Goal: Navigation & Orientation: Find specific page/section

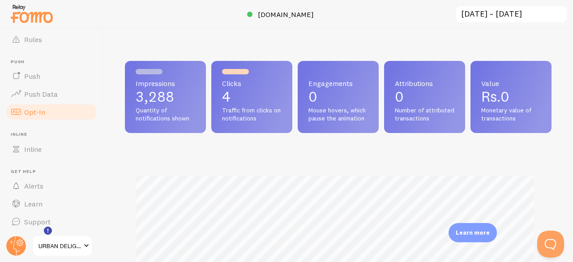
scroll to position [143, 0]
click at [53, 248] on span "URBAN DELIGHT" at bounding box center [59, 245] width 43 height 11
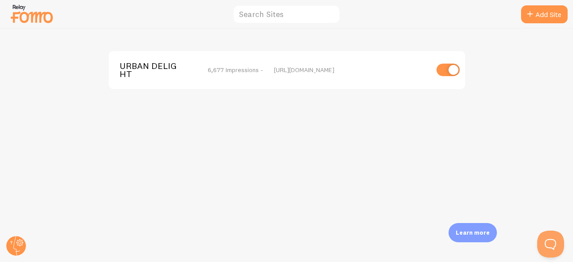
click at [145, 66] on span "URBAN DELIGHT" at bounding box center [156, 70] width 72 height 17
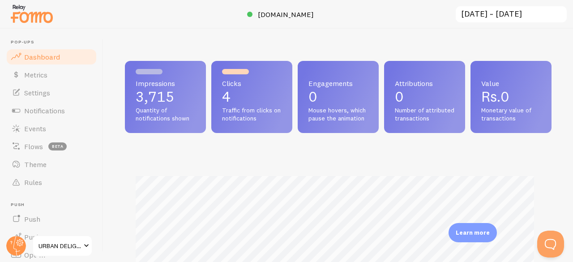
scroll to position [235, 420]
click at [40, 110] on span "Notifications" at bounding box center [44, 110] width 41 height 9
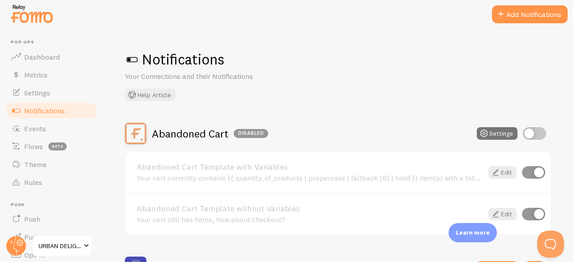
click at [310, 99] on div "Notifications Your Connections and their Notifications Help Article" at bounding box center [338, 75] width 427 height 51
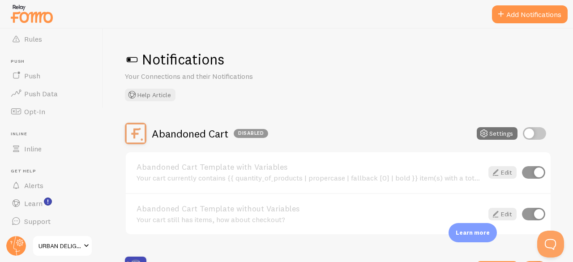
click at [64, 248] on span "URBAN DELIGHT" at bounding box center [59, 245] width 43 height 11
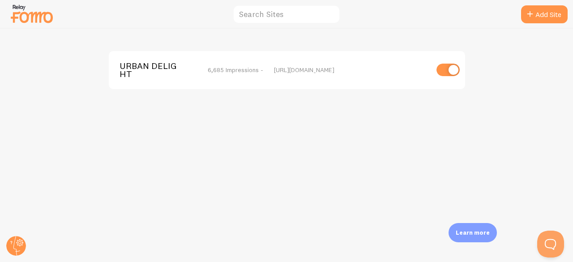
drag, startPoint x: 182, startPoint y: 61, endPoint x: 175, endPoint y: 66, distance: 8.1
click at [175, 66] on div "URBAN DELIGHT 6,685 Impressions - [URL][DOMAIN_NAME]" at bounding box center [287, 70] width 356 height 38
click at [175, 66] on span "URBAN DELIGHT" at bounding box center [156, 70] width 72 height 17
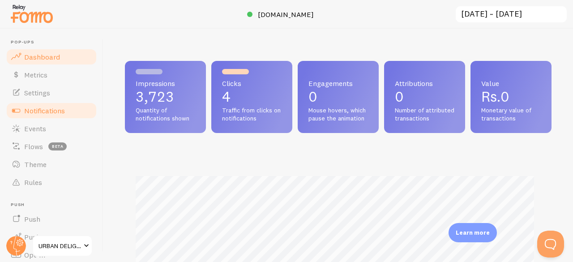
scroll to position [235, 420]
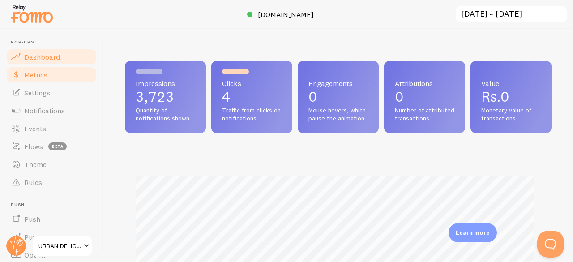
click at [22, 73] on link "Metrics" at bounding box center [51, 75] width 92 height 18
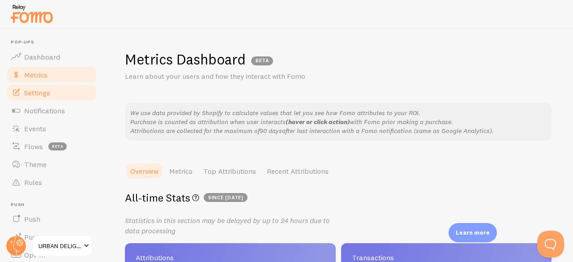
click at [27, 84] on link "Settings" at bounding box center [51, 93] width 92 height 18
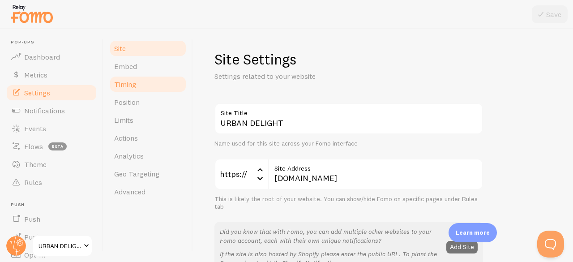
click at [140, 77] on link "Timing" at bounding box center [148, 84] width 78 height 18
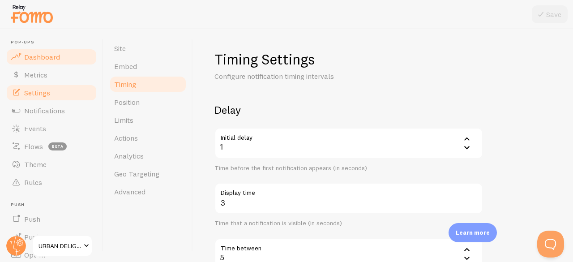
click at [60, 60] on link "Dashboard" at bounding box center [51, 57] width 92 height 18
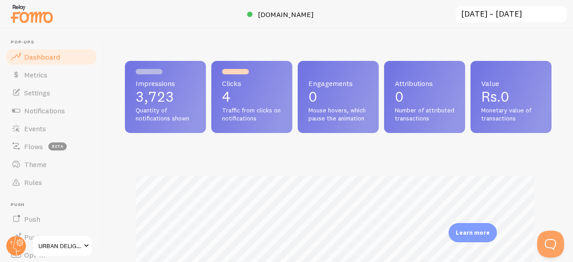
scroll to position [235, 420]
